Goal: Complete application form: Complete application form

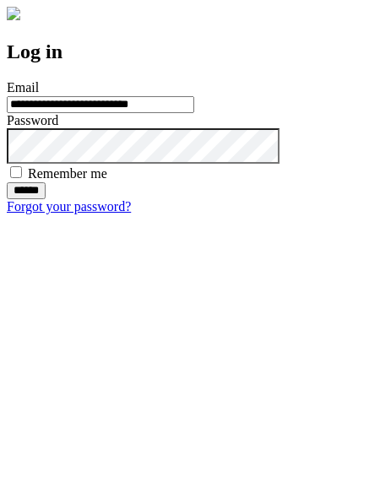
type input "**********"
click at [46, 199] on input "******" at bounding box center [26, 190] width 39 height 17
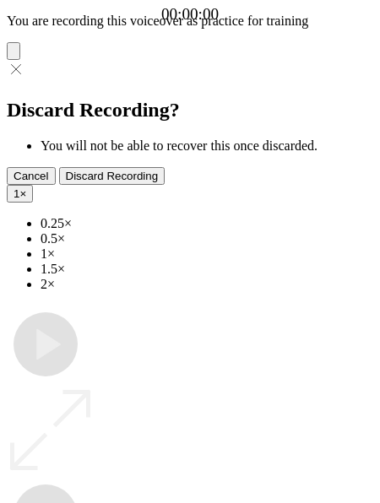
type input "**********"
